Goal: Contribute content: Contribute content

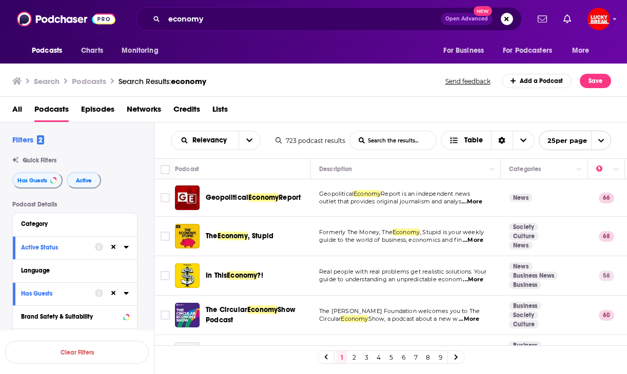
click at [548, 84] on link "Add a Podcast" at bounding box center [537, 81] width 70 height 14
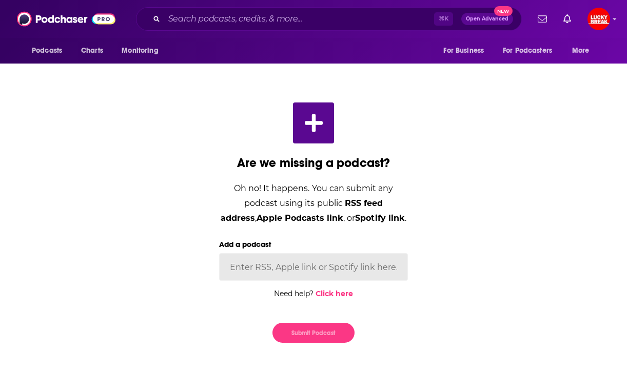
click at [331, 270] on input "Add a podcast" at bounding box center [313, 267] width 189 height 28
click at [287, 266] on input "Add a podcast" at bounding box center [313, 267] width 189 height 28
paste input "[PERSON_NAME] & [PERSON_NAME] Bring [DEMOGRAPHIC_DATA] Love and Resistance to O…"
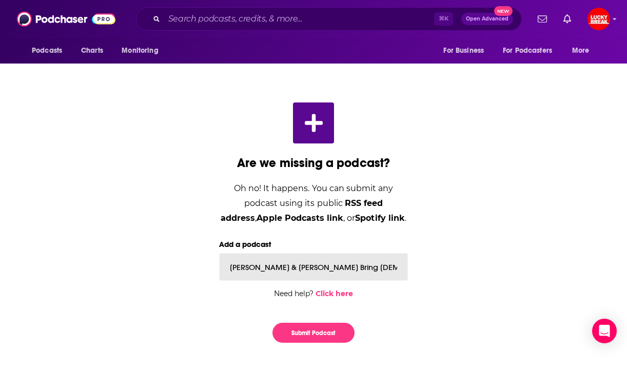
scroll to position [0, 117]
type input "[PERSON_NAME] & [PERSON_NAME] Bring [DEMOGRAPHIC_DATA] Love and Resistance to O…"
click at [436, 292] on div "Are we missing a podcast? Oh no! It happens. You can submit any podcast using i…" at bounding box center [313, 222] width 593 height 273
click at [360, 267] on input "[PERSON_NAME] & [PERSON_NAME] Bring [DEMOGRAPHIC_DATA] Love and Resistance to O…" at bounding box center [313, 267] width 189 height 28
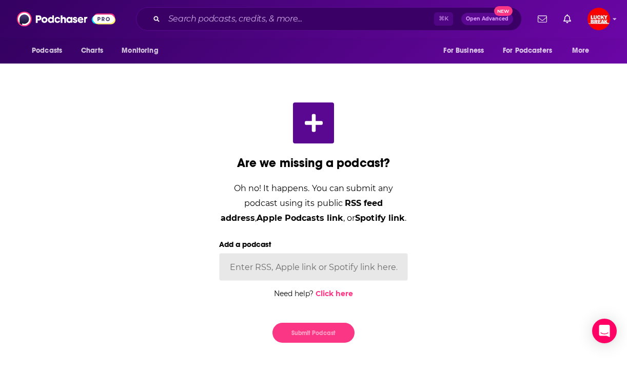
click at [264, 270] on input "Add a podcast" at bounding box center [313, 267] width 189 height 28
paste input "[URL][DOMAIN_NAME]"
type input "[URL][DOMAIN_NAME]"
click at [423, 224] on div "Are we missing a podcast? Oh no! It happens. You can submit any podcast using i…" at bounding box center [313, 222] width 593 height 273
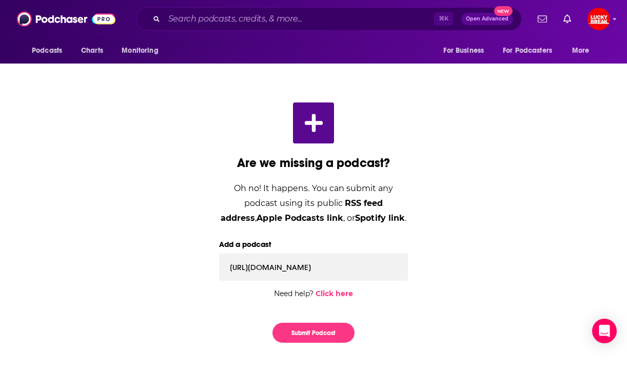
scroll to position [0, 0]
